Goal: Transaction & Acquisition: Purchase product/service

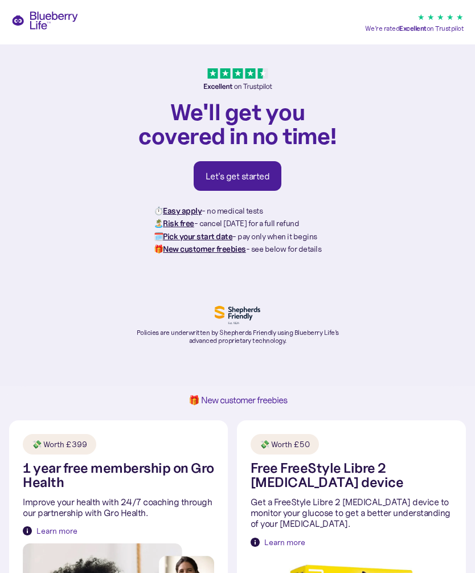
click at [250, 175] on div "Let's get started" at bounding box center [238, 175] width 64 height 11
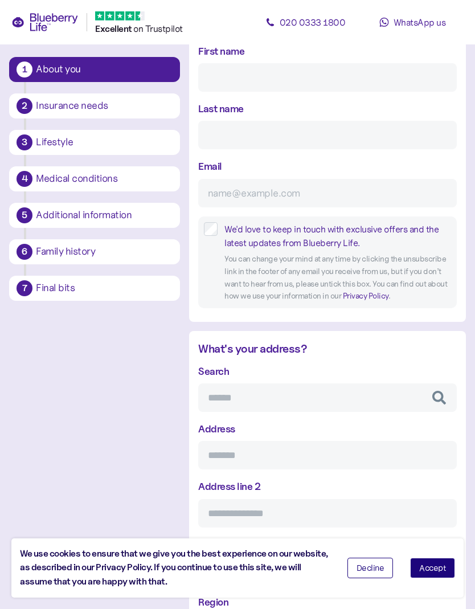
scroll to position [182, 0]
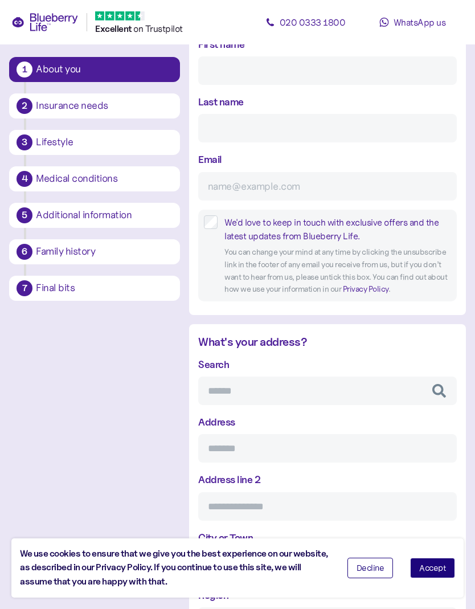
click at [371, 572] on span "Decline" at bounding box center [371, 568] width 28 height 8
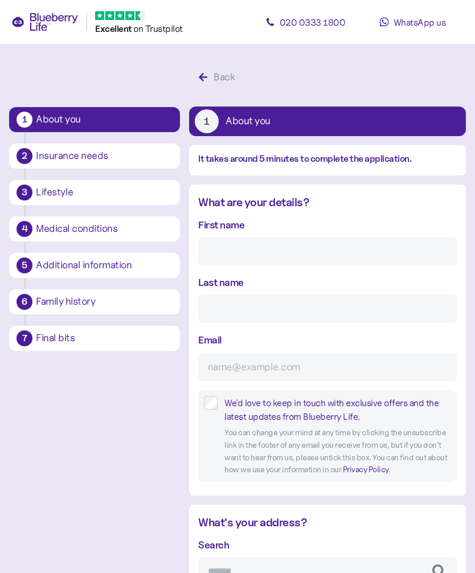
scroll to position [0, 0]
